Goal: Information Seeking & Learning: Check status

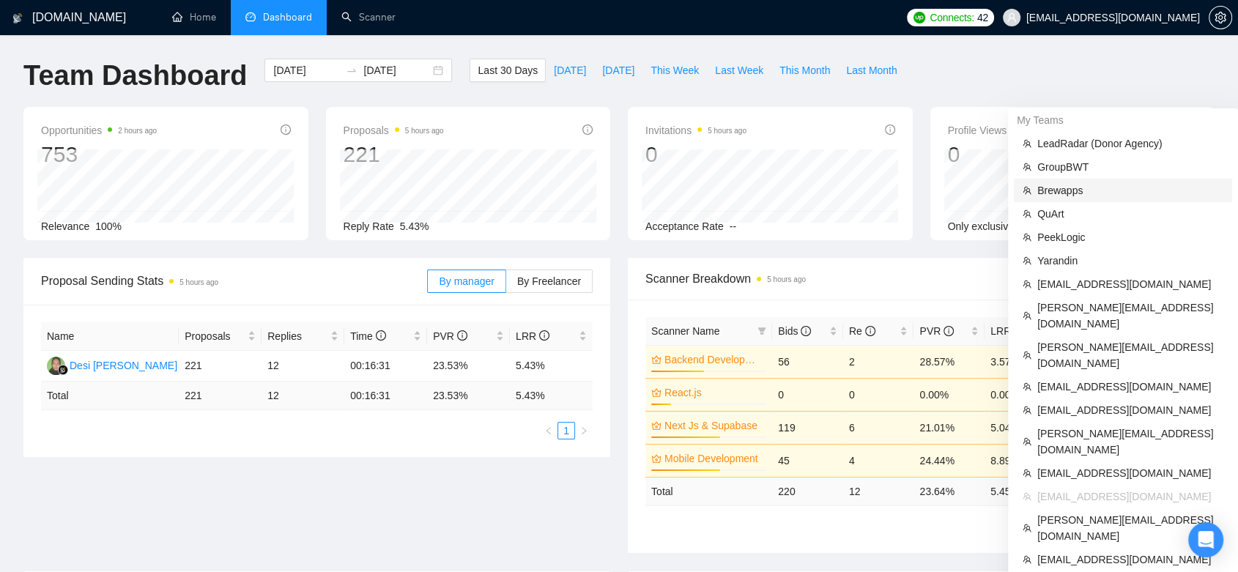
click at [1092, 193] on span "Brewapps" at bounding box center [1130, 190] width 186 height 16
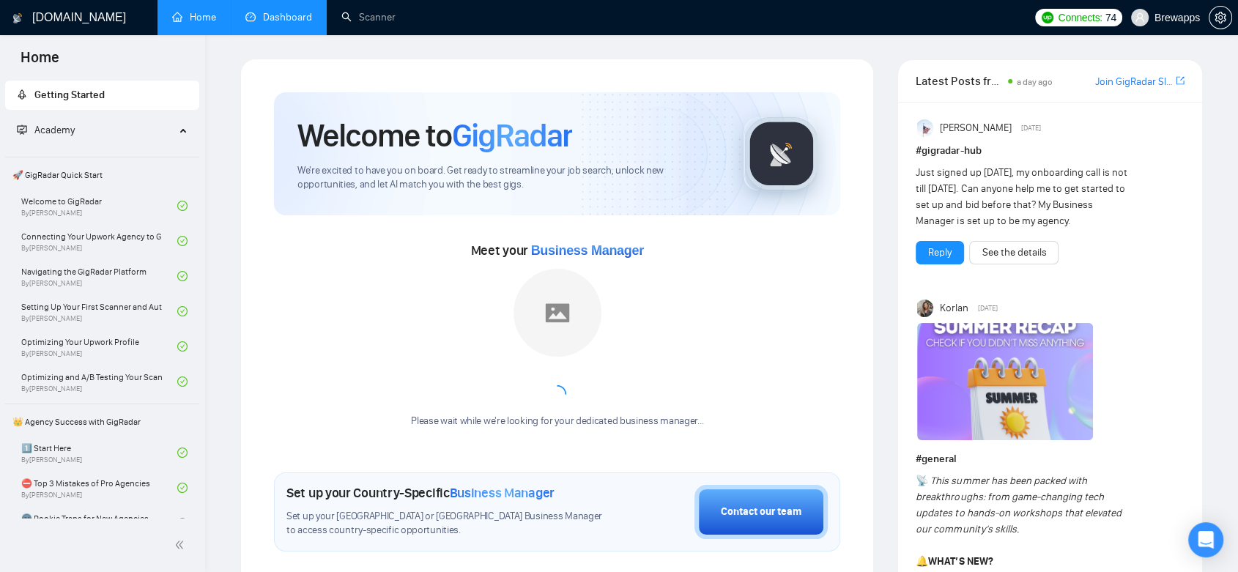
click at [281, 11] on link "Dashboard" at bounding box center [278, 17] width 67 height 12
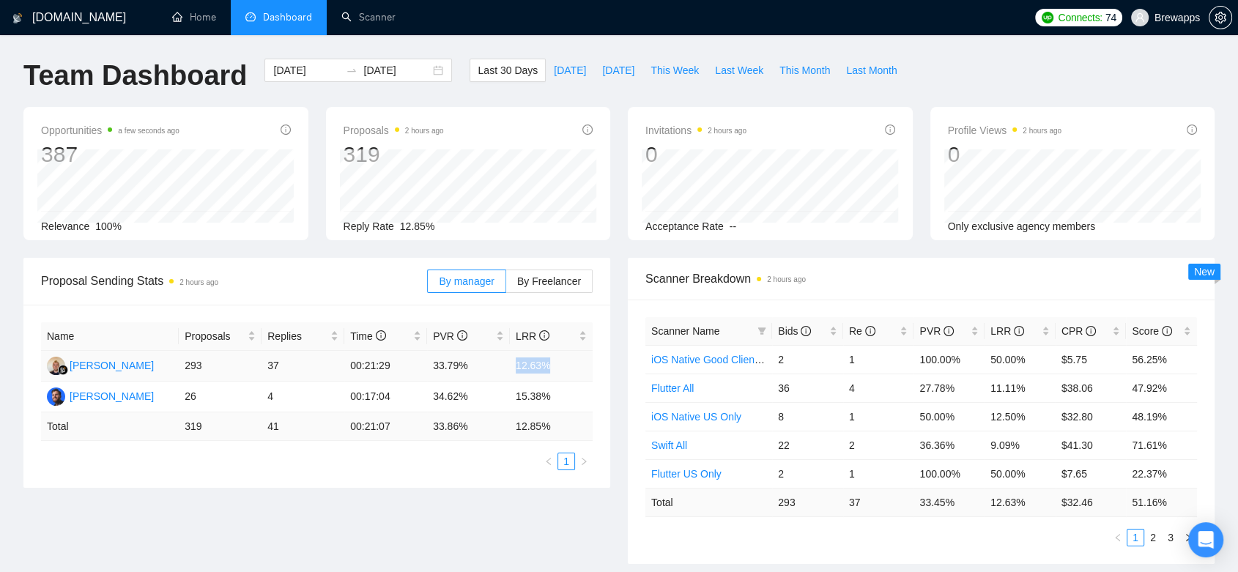
drag, startPoint x: 562, startPoint y: 368, endPoint x: 515, endPoint y: 367, distance: 46.9
click at [515, 367] on td "12.63%" at bounding box center [551, 366] width 83 height 31
copy td "12.63%"
